Goal: Transaction & Acquisition: Purchase product/service

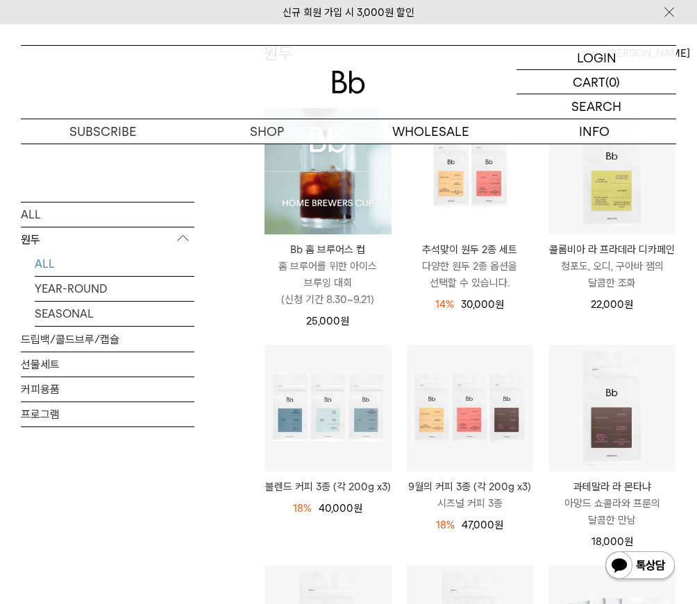
scroll to position [173, 0]
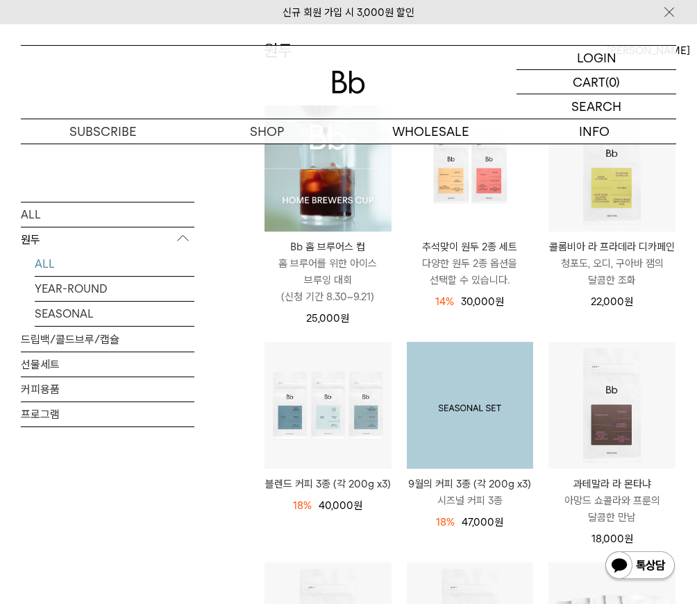
click at [452, 405] on img at bounding box center [470, 405] width 127 height 127
